Goal: Information Seeking & Learning: Learn about a topic

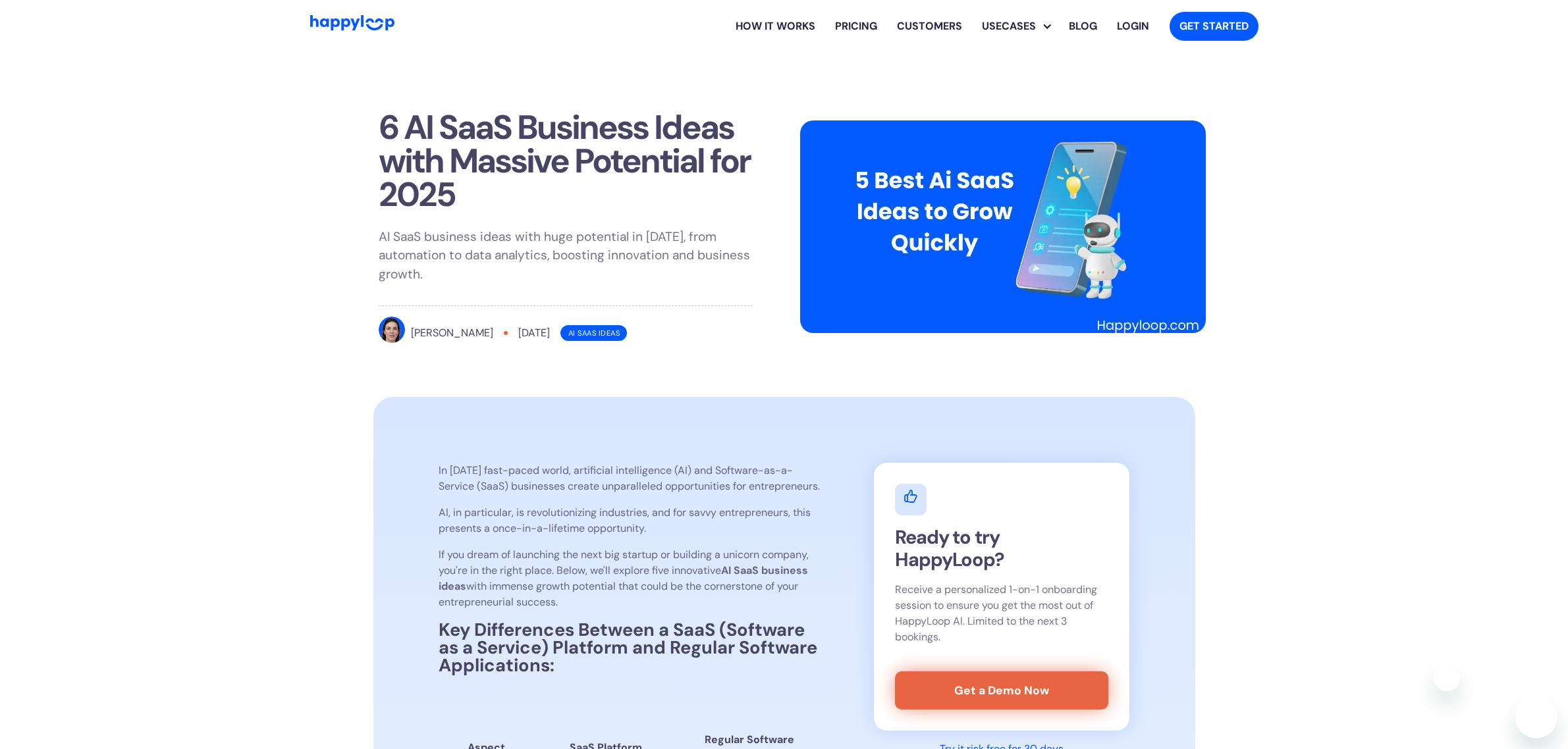
click at [679, 529] on p "AI, in particular, is revolutionizing industries, and for savvy entrepreneurs, …" at bounding box center [629, 521] width 382 height 31
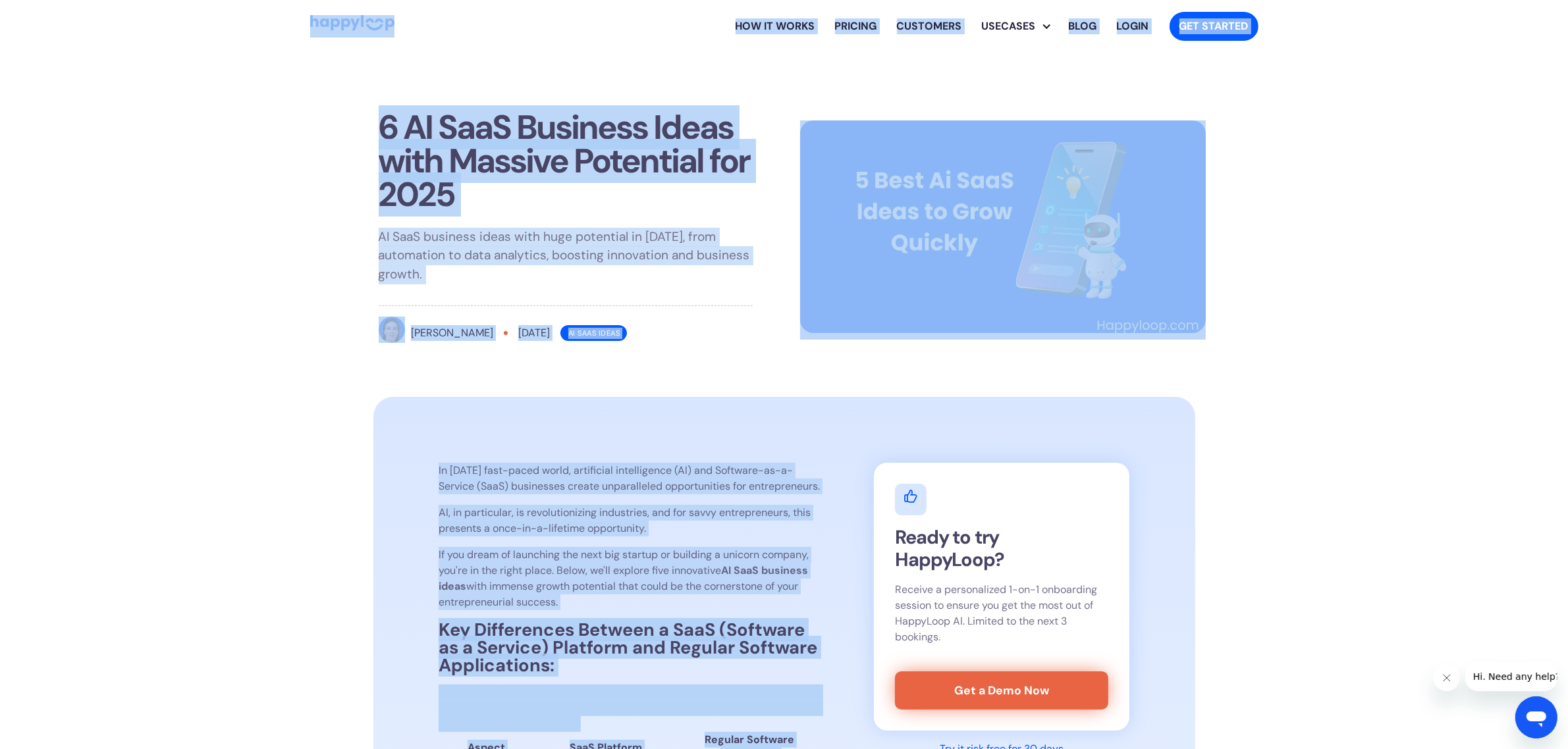
click at [591, 523] on p "AI, in particular, is revolutionizing industries, and for savvy entrepreneurs, …" at bounding box center [629, 521] width 382 height 31
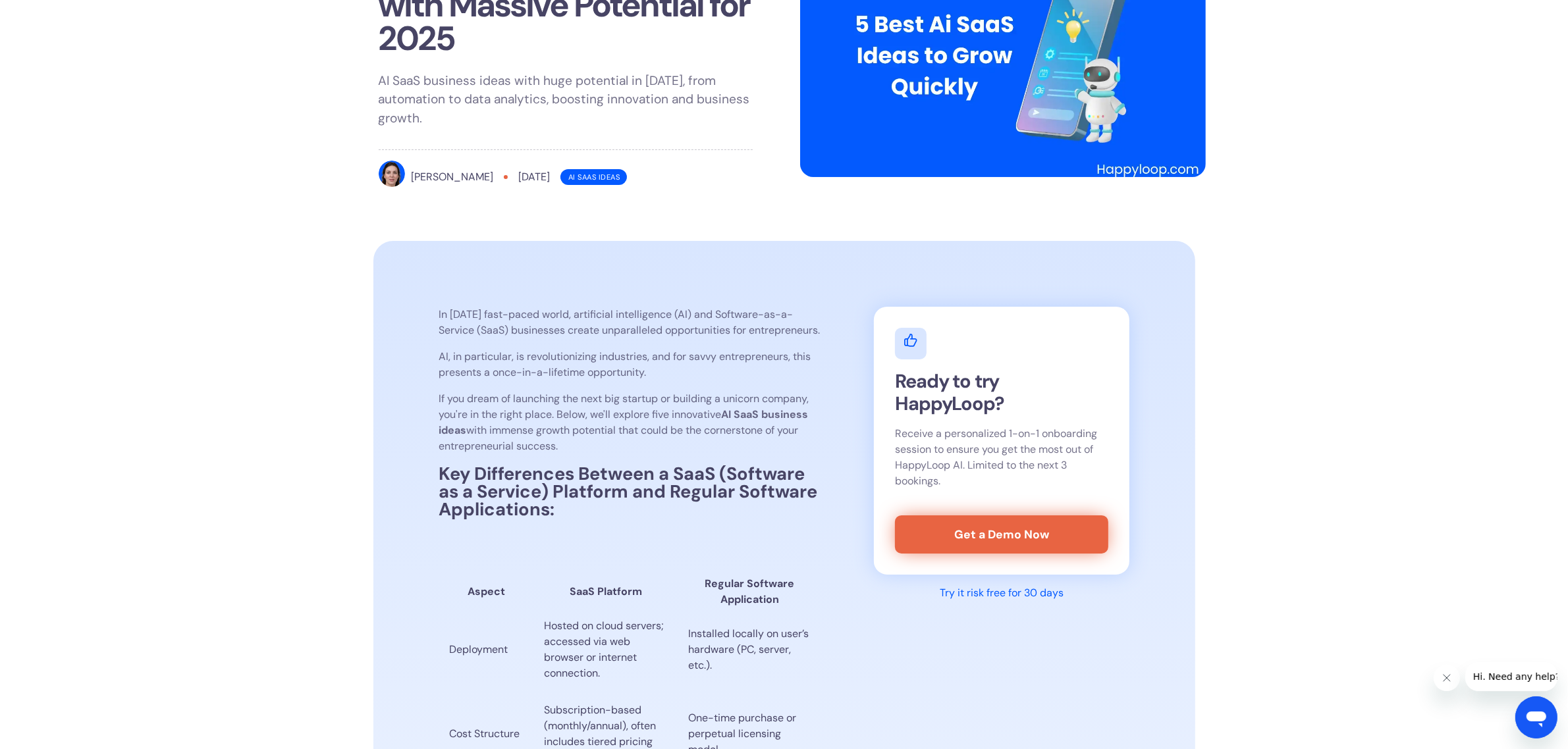
scroll to position [329, 0]
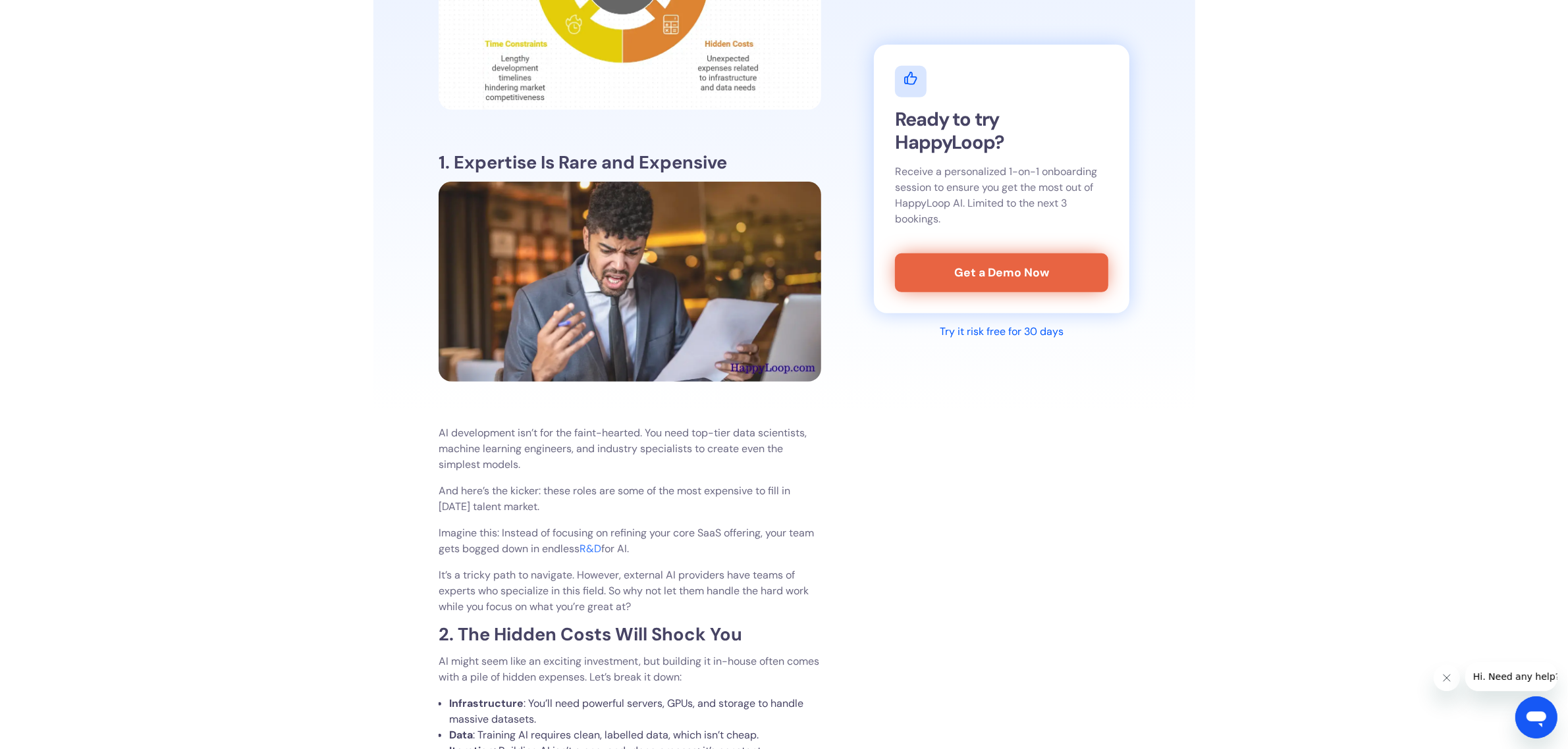
scroll to position [1071, 0]
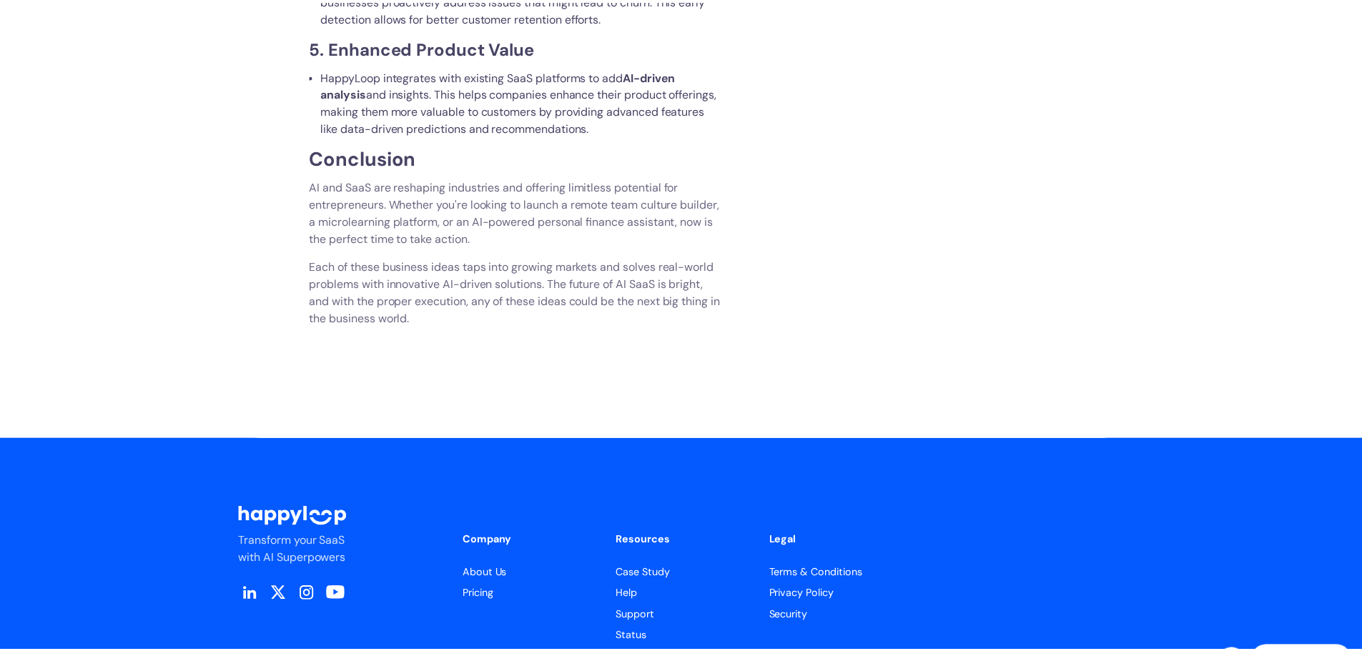
scroll to position [6214, 0]
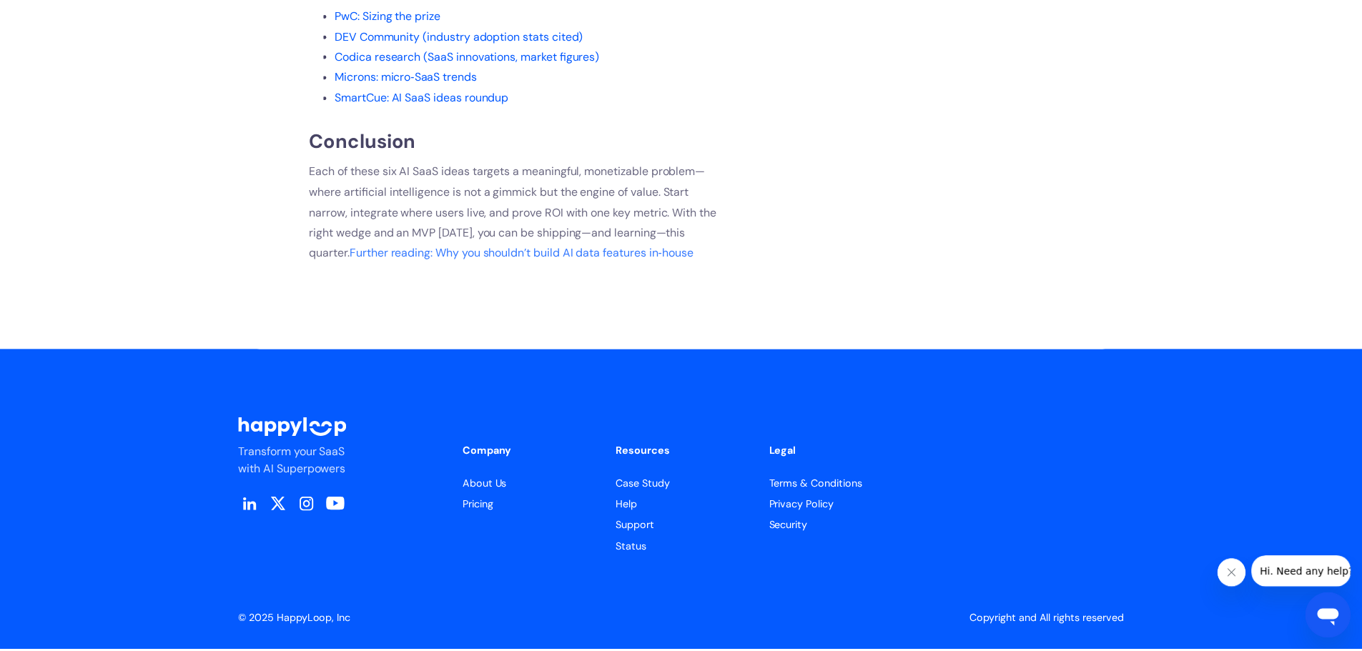
scroll to position [9672, 0]
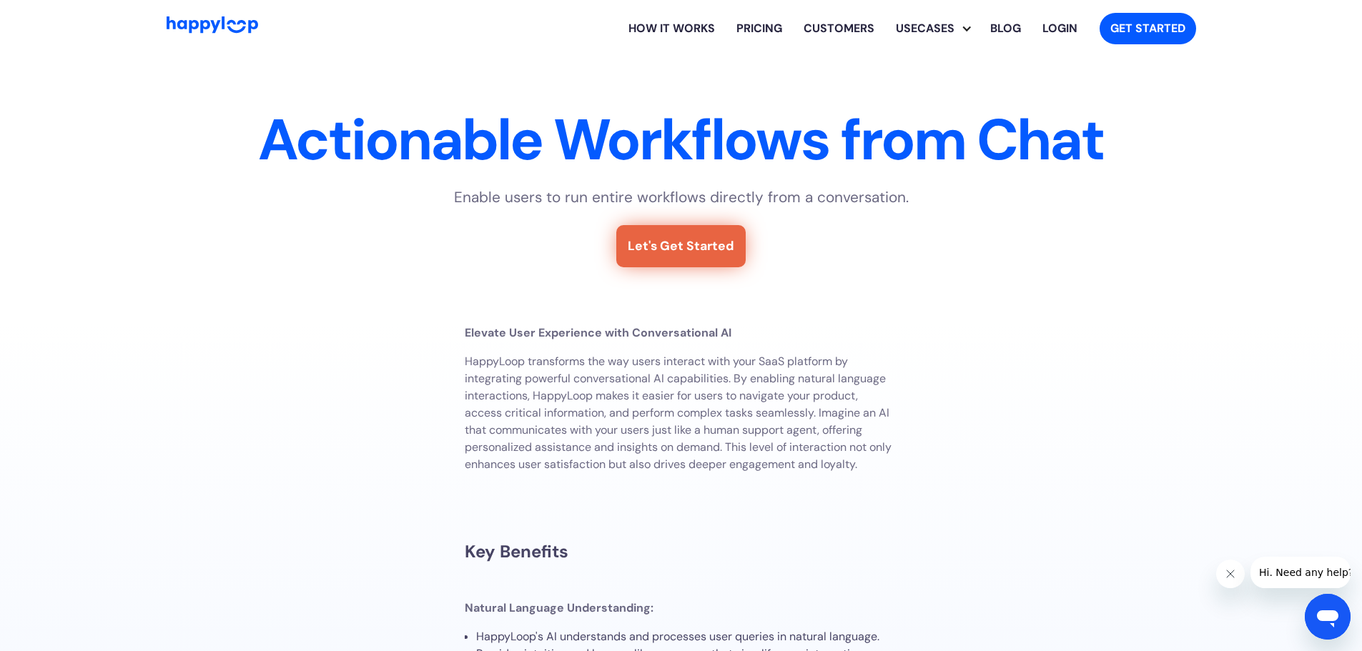
drag, startPoint x: 637, startPoint y: 310, endPoint x: 590, endPoint y: 114, distance: 200.8
click at [575, 136] on h1 "Actionable Workflows from Chat" at bounding box center [681, 140] width 892 height 57
click at [1006, 35] on link "Blog" at bounding box center [1005, 29] width 52 height 46
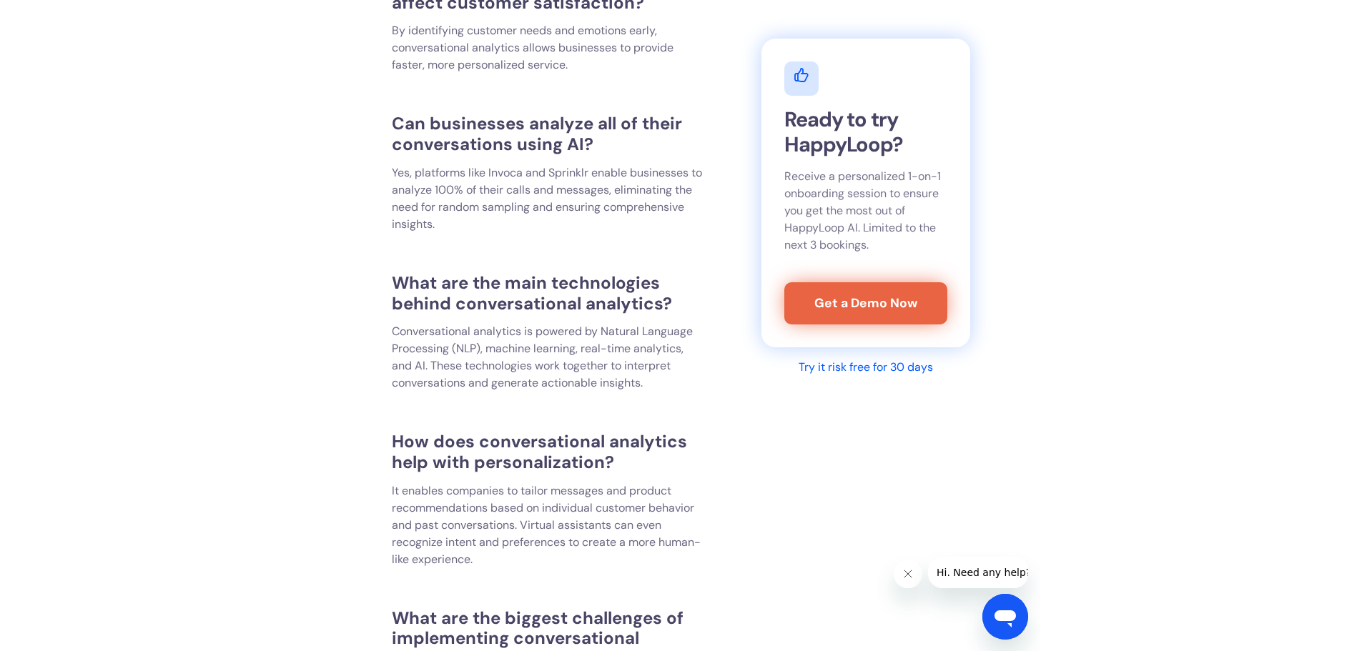
scroll to position [12798, 0]
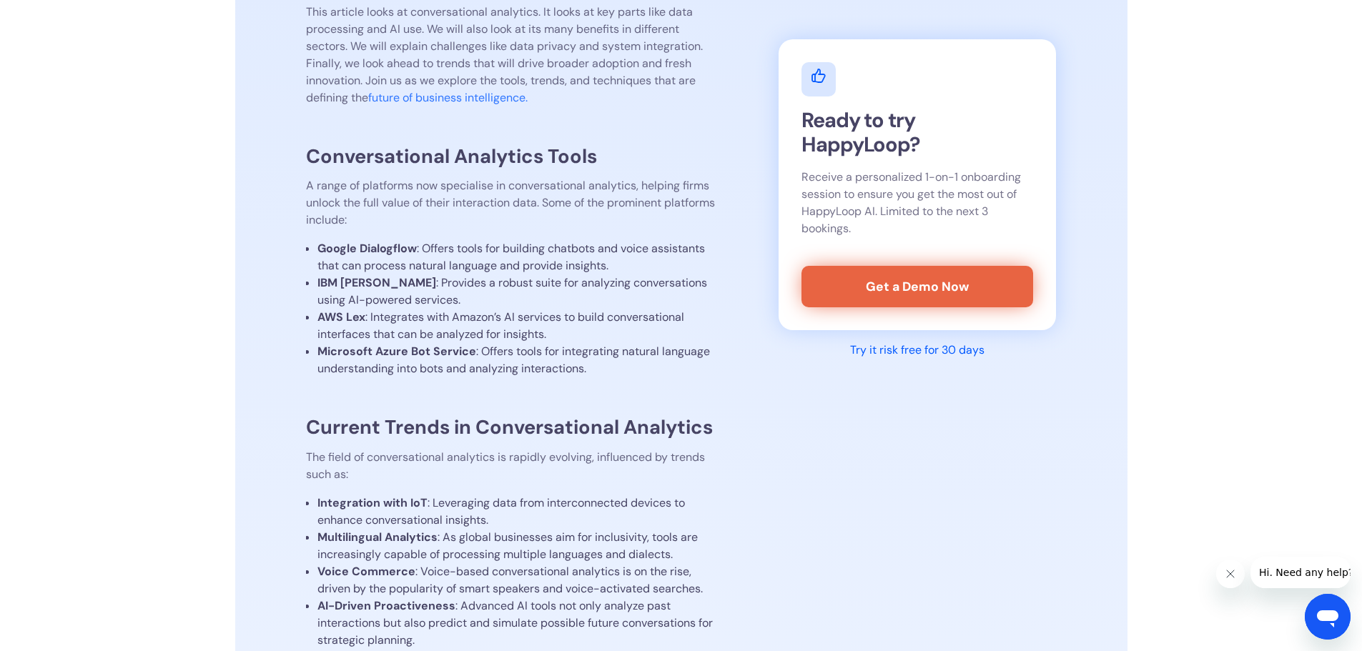
drag, startPoint x: 558, startPoint y: 345, endPoint x: 535, endPoint y: 49, distance: 297.5
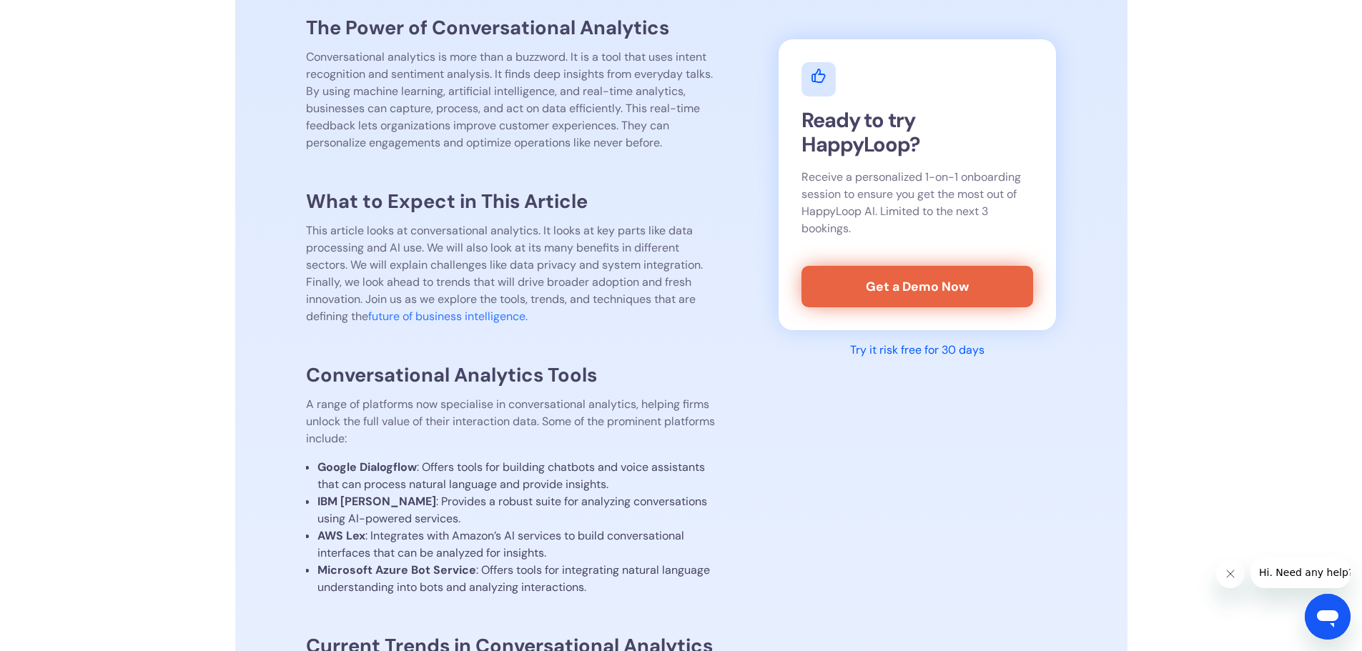
scroll to position [1015, 0]
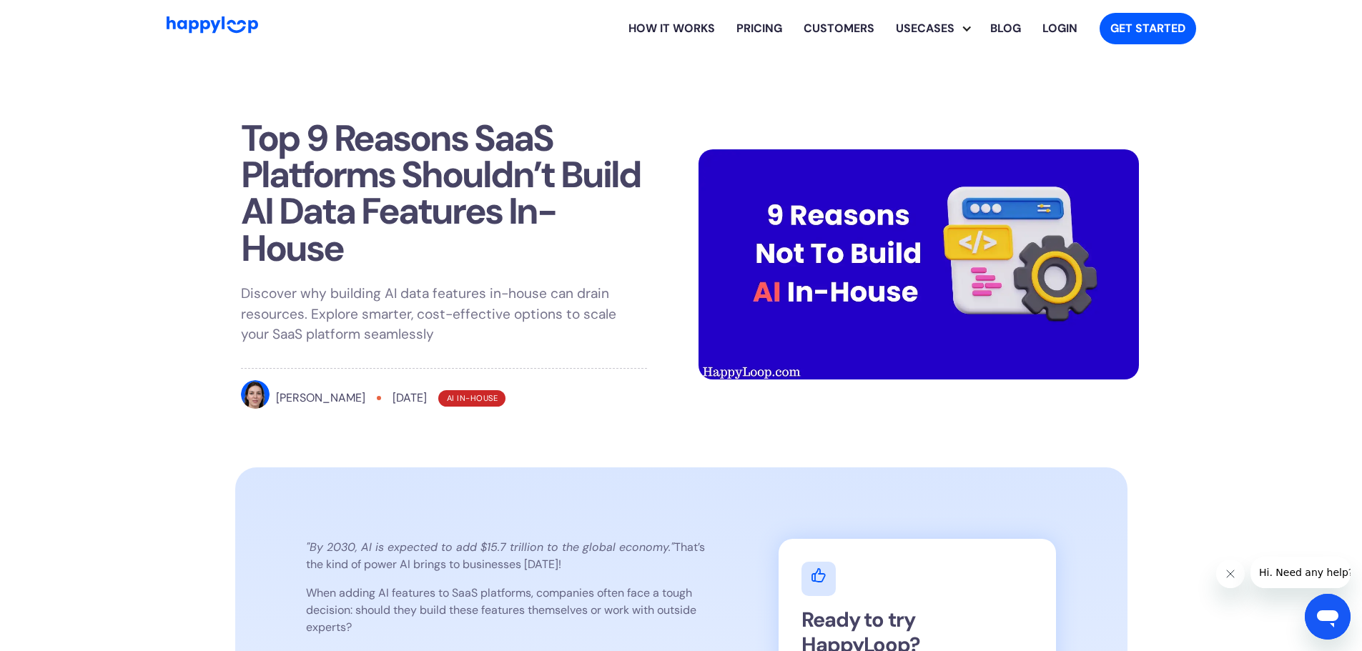
drag, startPoint x: 718, startPoint y: 307, endPoint x: 695, endPoint y: 170, distance: 138.4
